Goal: Information Seeking & Learning: Find specific fact

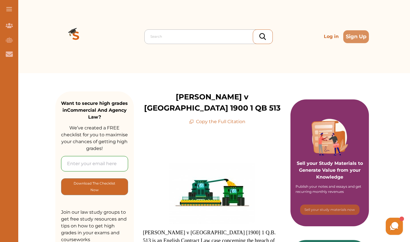
click at [155, 35] on div at bounding box center [209, 37] width 119 height 8
click at [151, 37] on div at bounding box center [209, 37] width 119 height 8
click at [150, 35] on div at bounding box center [209, 37] width 119 height 8
click at [150, 37] on div at bounding box center [209, 37] width 119 height 8
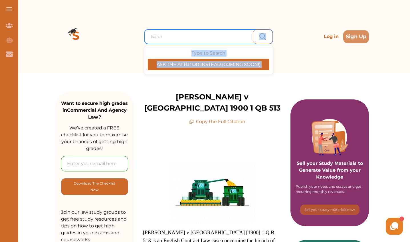
click at [150, 34] on div at bounding box center [209, 37] width 119 height 8
click at [193, 51] on div "Type to Search ASK THE AI TUTOR INSTEAD (COMING SOON!)" at bounding box center [209, 60] width 122 height 21
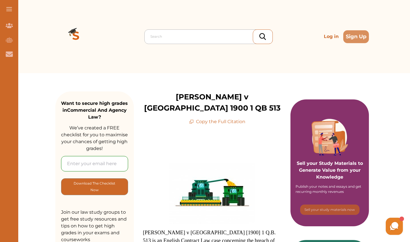
click at [170, 36] on div at bounding box center [209, 37] width 119 height 8
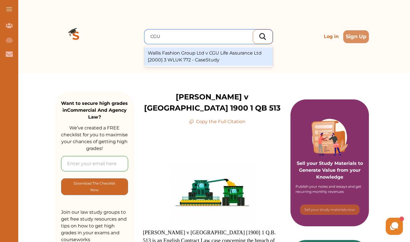
type input "CGU"
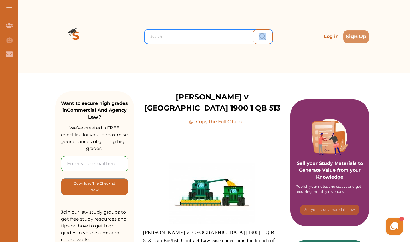
click at [152, 36] on div at bounding box center [209, 37] width 119 height 8
drag, startPoint x: 100, startPoint y: 44, endPoint x: 146, endPoint y: 38, distance: 45.4
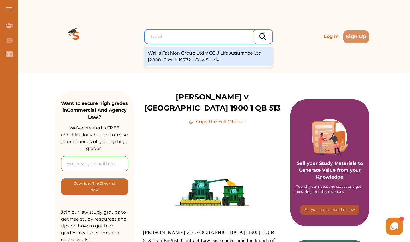
click at [150, 35] on div at bounding box center [209, 37] width 119 height 8
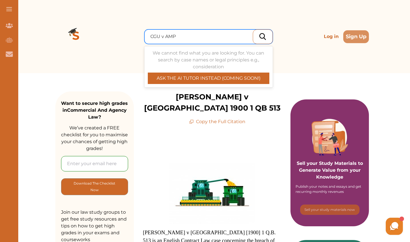
type input "CGU v AMP"
click at [173, 31] on div at bounding box center [210, 36] width 125 height 10
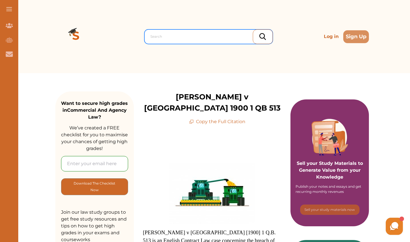
click at [150, 36] on div at bounding box center [209, 37] width 119 height 8
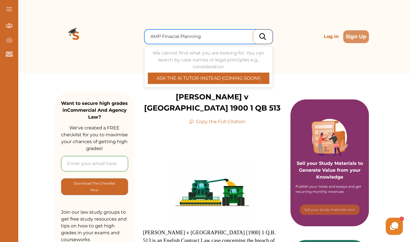
type input "AMP Finacial Planning"
click at [174, 29] on div at bounding box center [208, 36] width 128 height 15
